Goal: Navigation & Orientation: Find specific page/section

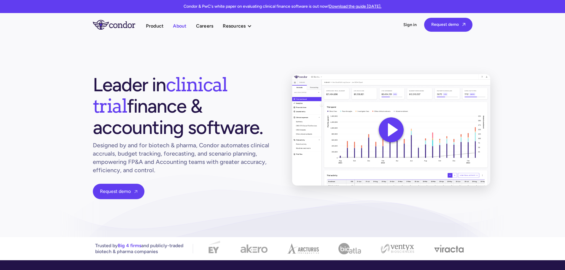
click at [182, 27] on link "About" at bounding box center [179, 26] width 13 height 8
click at [181, 24] on link "About" at bounding box center [179, 26] width 13 height 8
click at [181, 25] on link "About" at bounding box center [179, 26] width 13 height 8
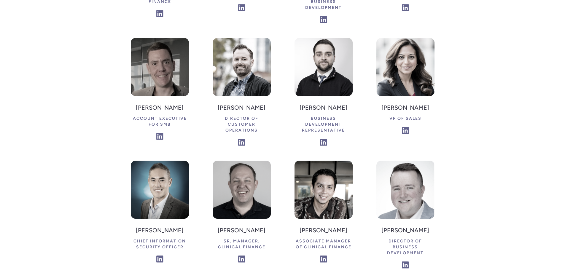
scroll to position [1127, 0]
